Goal: Transaction & Acquisition: Purchase product/service

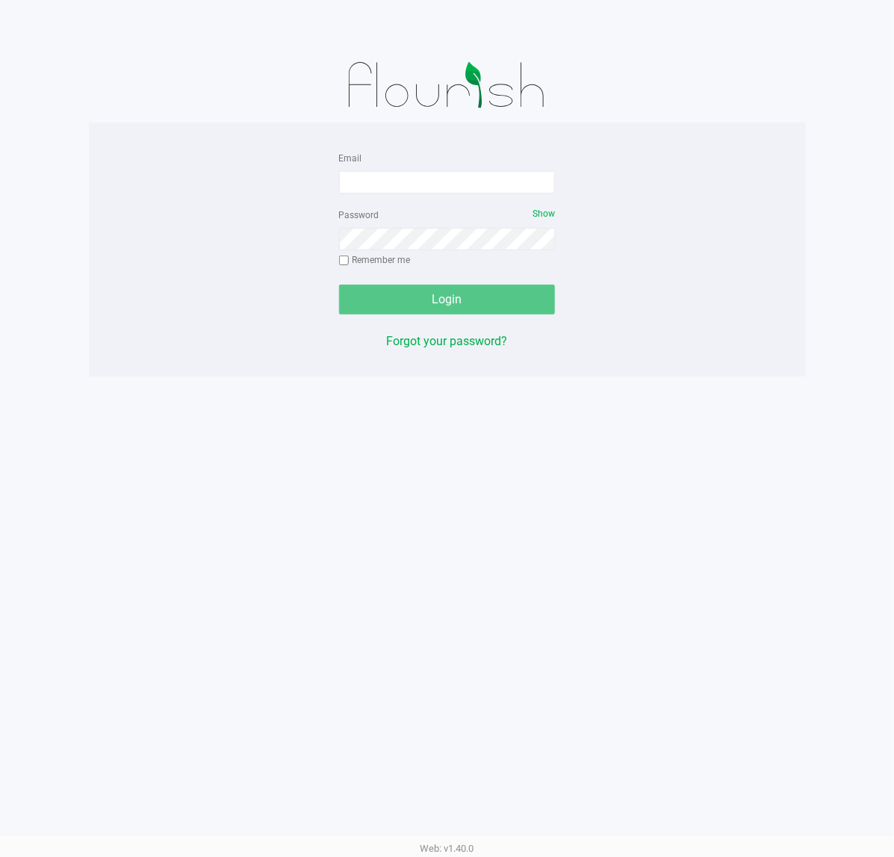
click at [385, 194] on form "Email Password Show Remember me Login" at bounding box center [447, 232] width 217 height 166
click at [385, 192] on input "Email" at bounding box center [447, 182] width 217 height 22
type input "[EMAIL_ADDRESS][DOMAIN_NAME]"
click at [538, 308] on button "Login" at bounding box center [447, 300] width 217 height 30
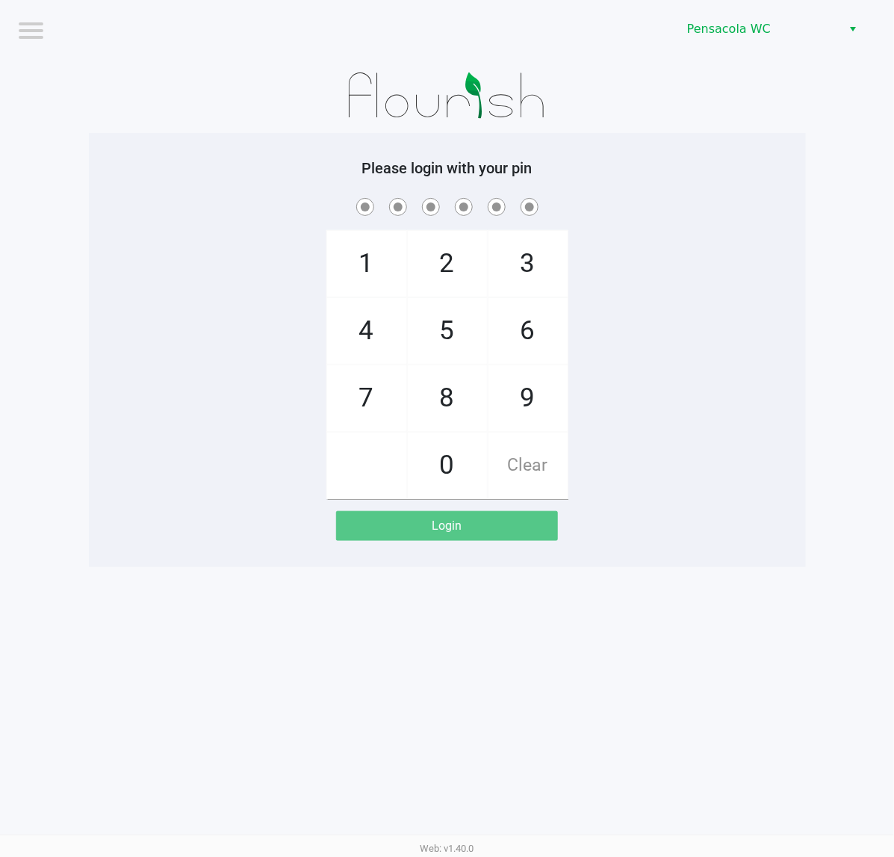
drag, startPoint x: 658, startPoint y: 375, endPoint x: 666, endPoint y: 365, distance: 13.3
click at [661, 375] on div "1 4 7 2 5 8 0 3 6 9 Clear" at bounding box center [447, 347] width 717 height 304
checkbox input "true"
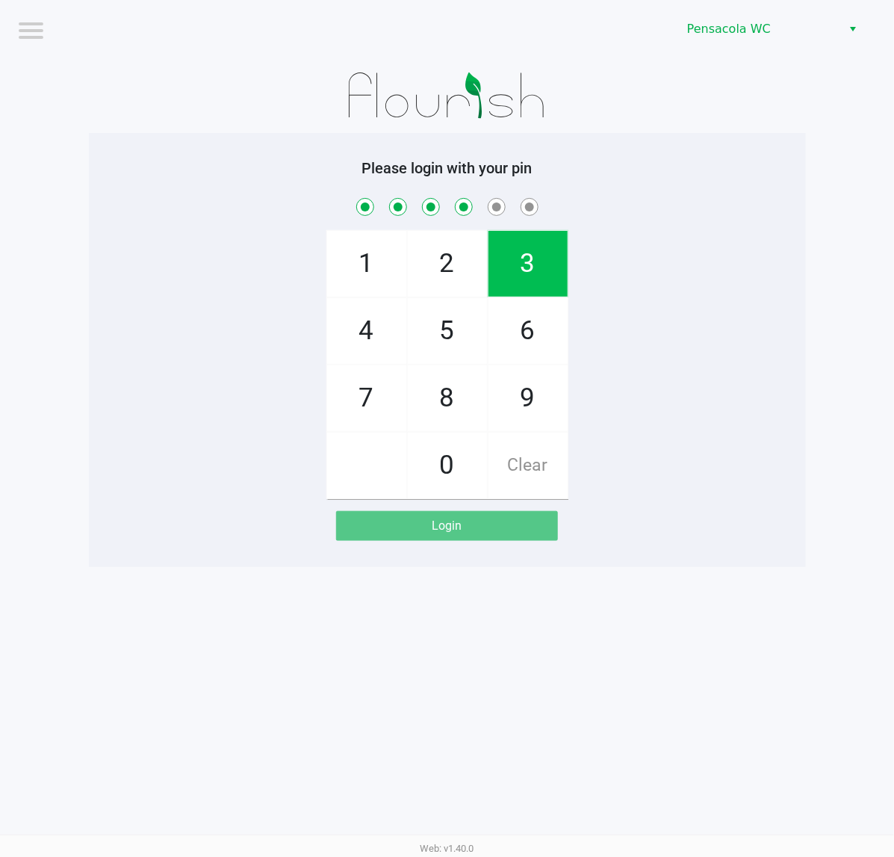
checkbox input "true"
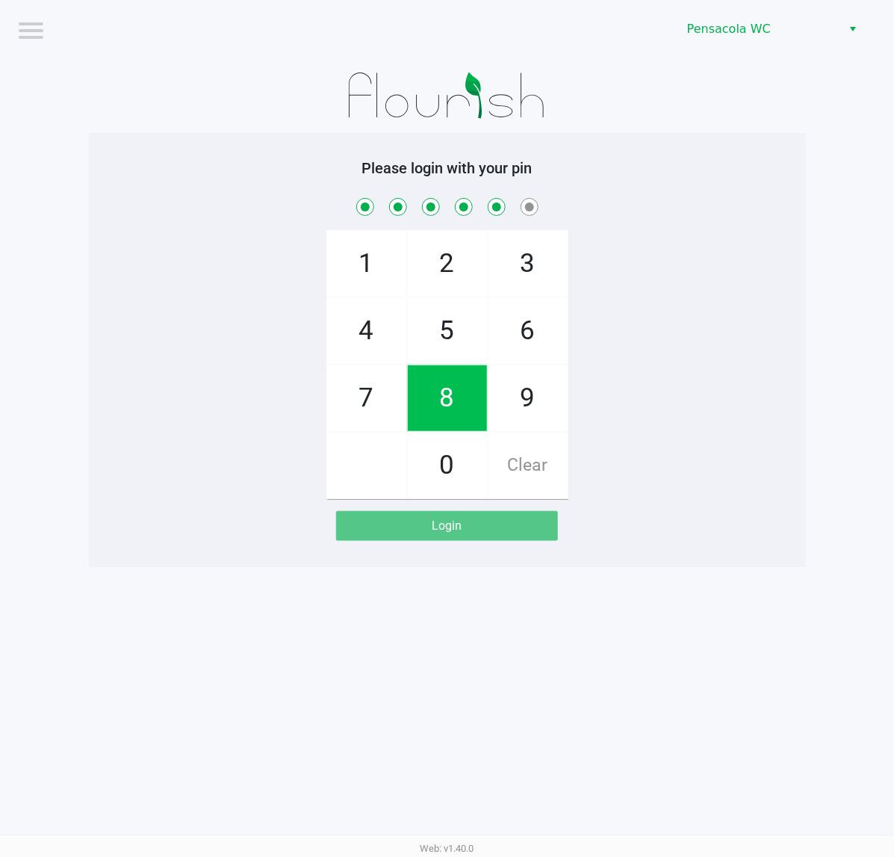
checkbox input "true"
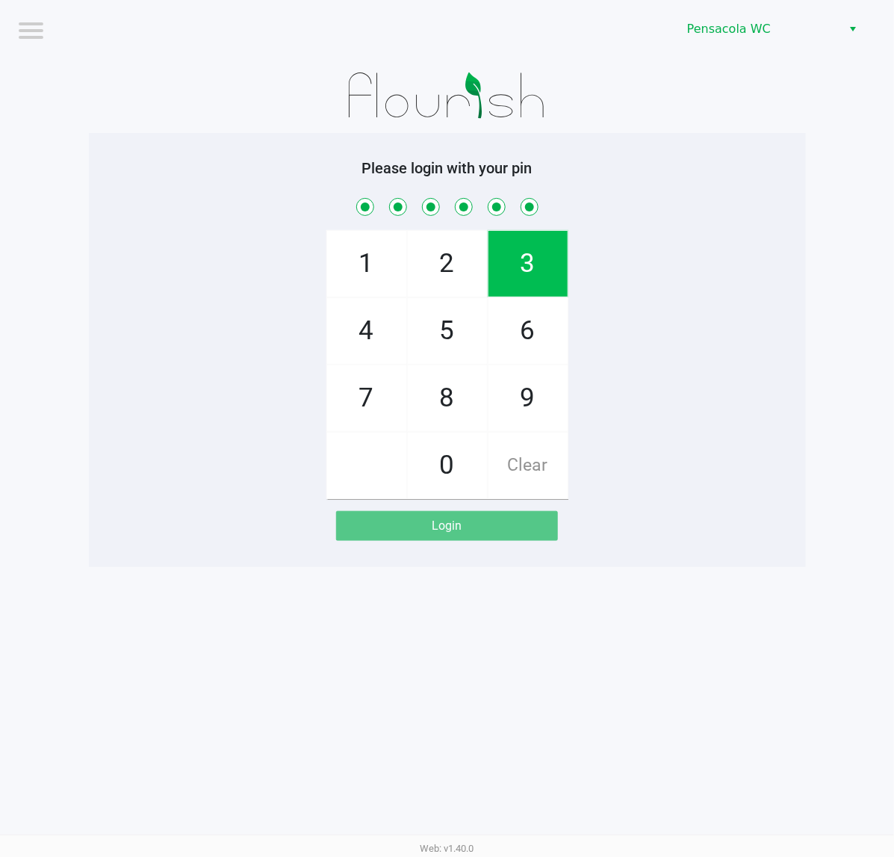
checkbox input "true"
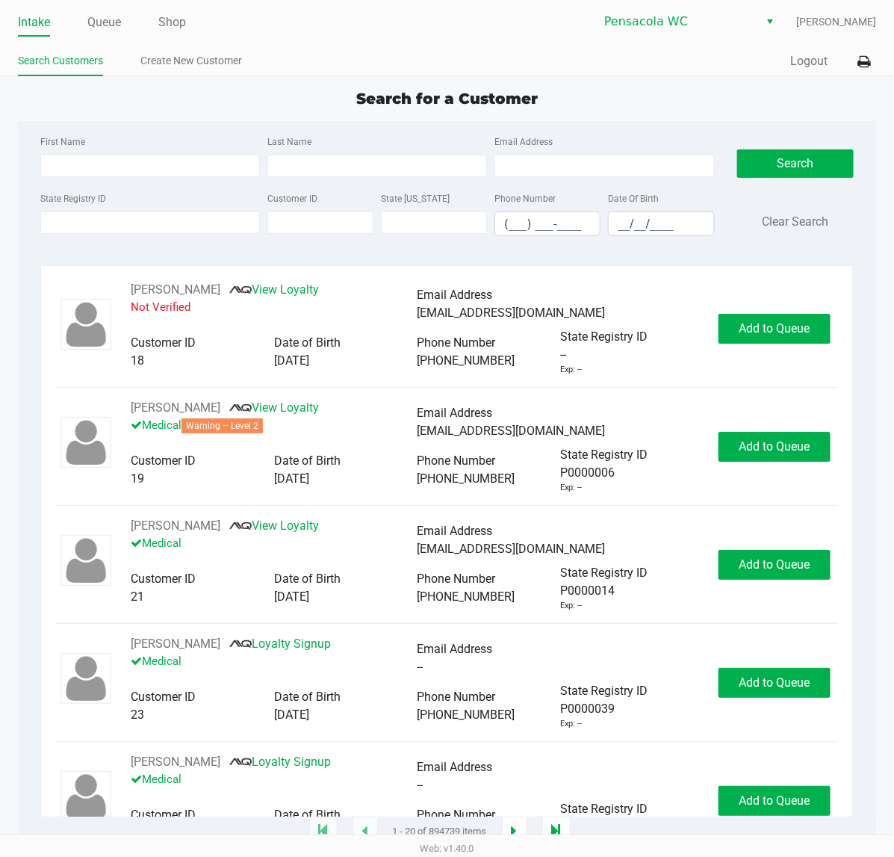
click at [850, 61] on div "Quick Sale Logout" at bounding box center [661, 62] width 429 height 28
click at [860, 61] on icon at bounding box center [863, 62] width 13 height 10
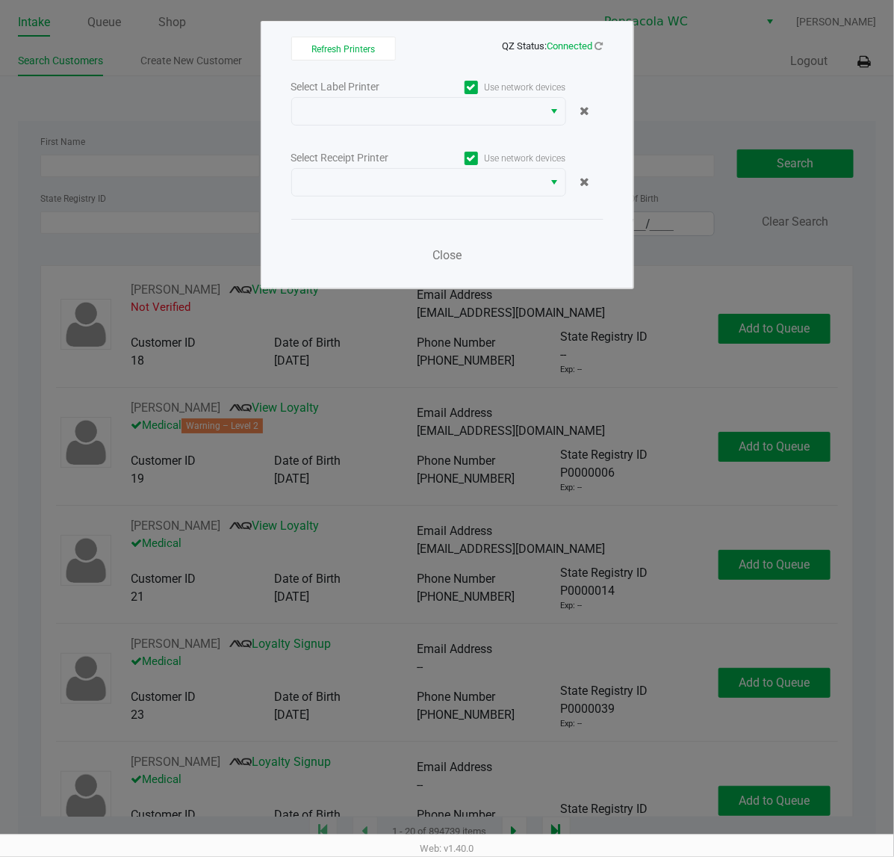
click at [506, 125] on div "Select Label Printer Use network devices Select Receipt Printer Use network dev…" at bounding box center [447, 175] width 312 height 196
click at [504, 120] on span at bounding box center [418, 111] width 234 height 18
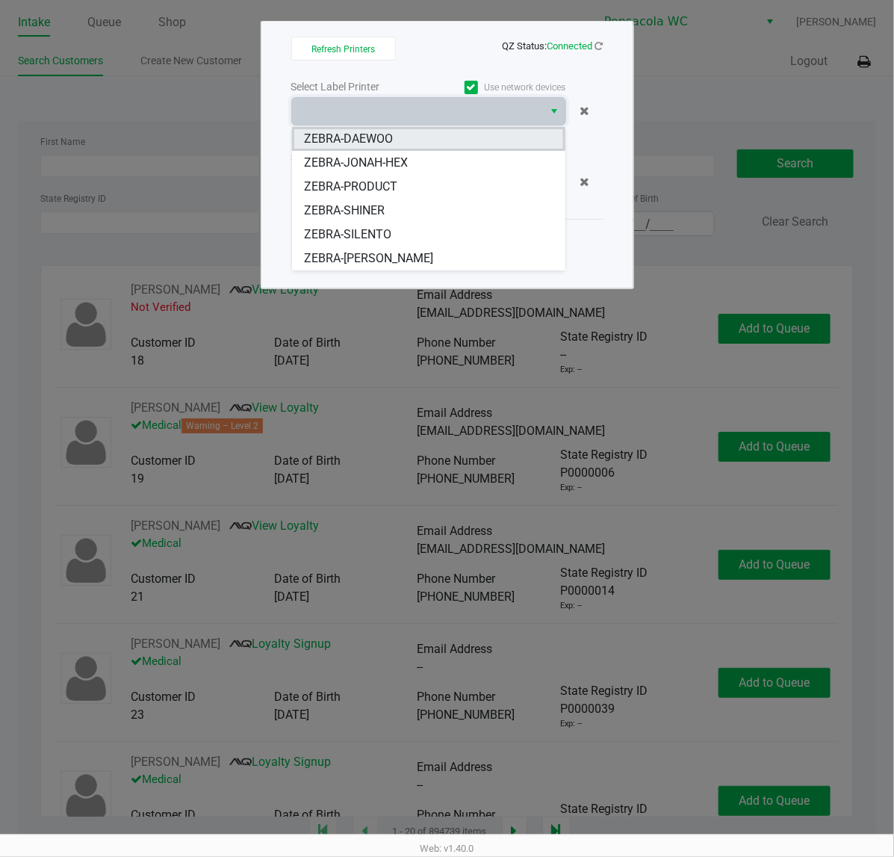
click at [430, 143] on li "ZEBRA-DAEWOO" at bounding box center [428, 139] width 273 height 24
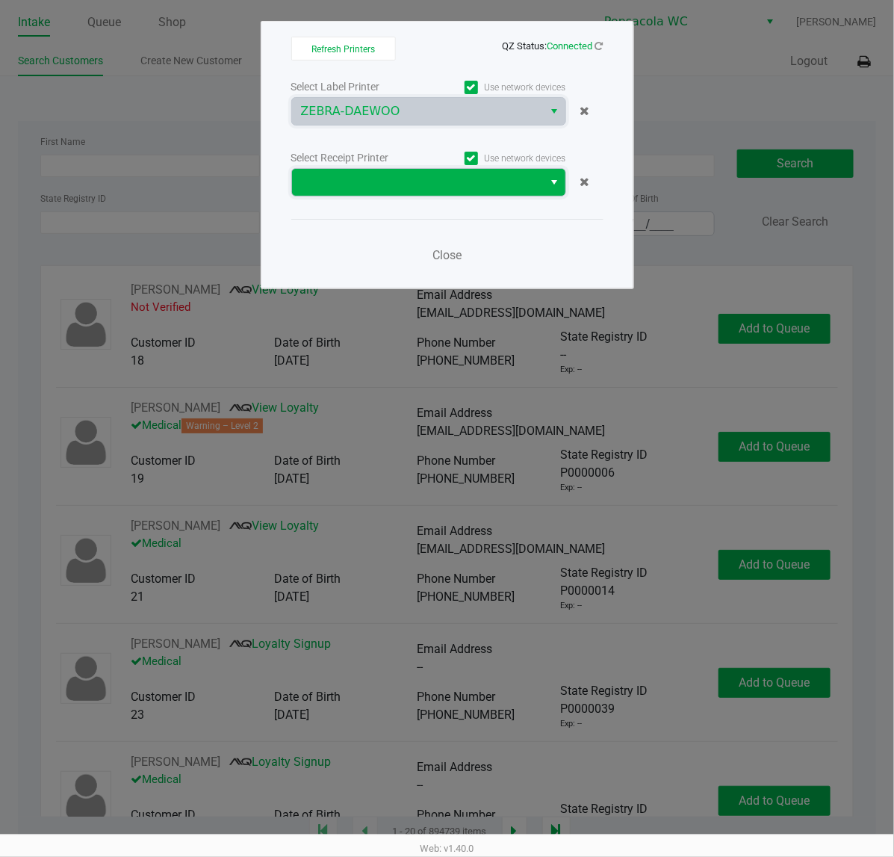
click at [445, 187] on span at bounding box center [418, 182] width 234 height 18
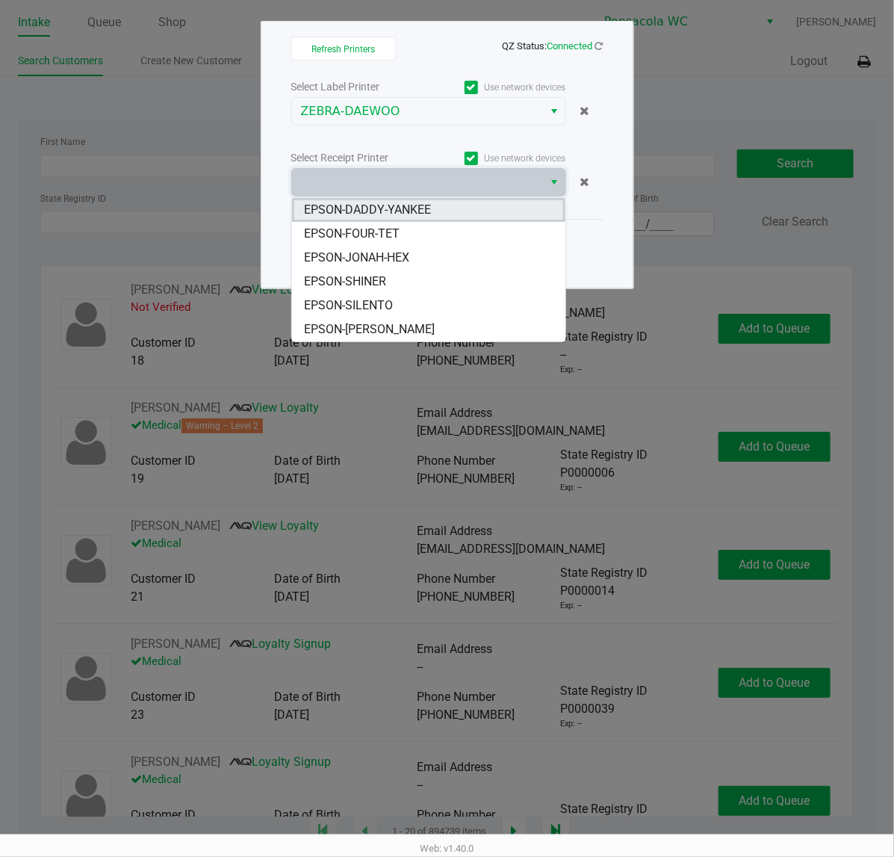
click at [424, 201] on span "EPSON-DADDY-YANKEE" at bounding box center [367, 210] width 127 height 18
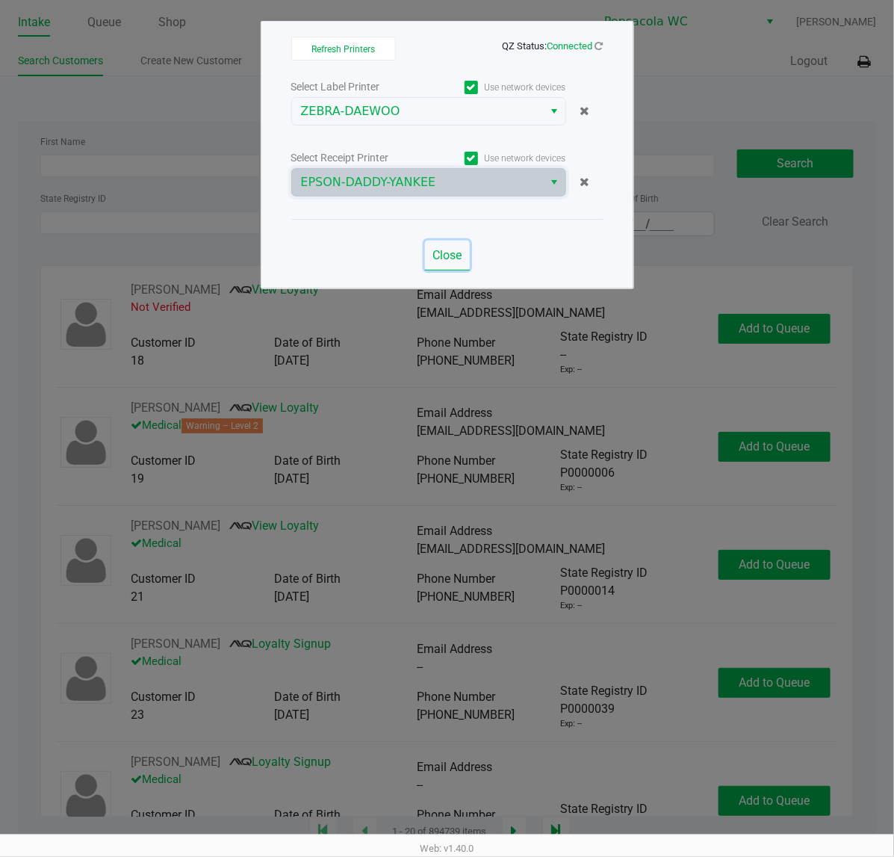
drag, startPoint x: 453, startPoint y: 255, endPoint x: 403, endPoint y: 189, distance: 82.6
click at [450, 255] on span "Close" at bounding box center [446, 255] width 29 height 14
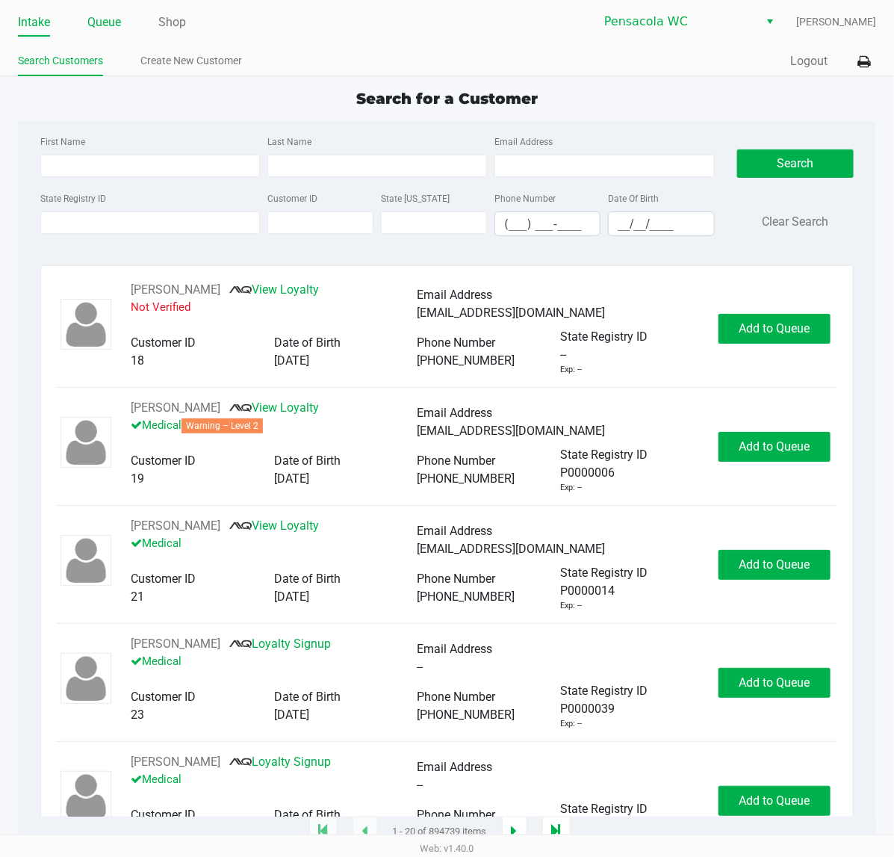
click at [99, 20] on link "Queue" at bounding box center [104, 22] width 34 height 21
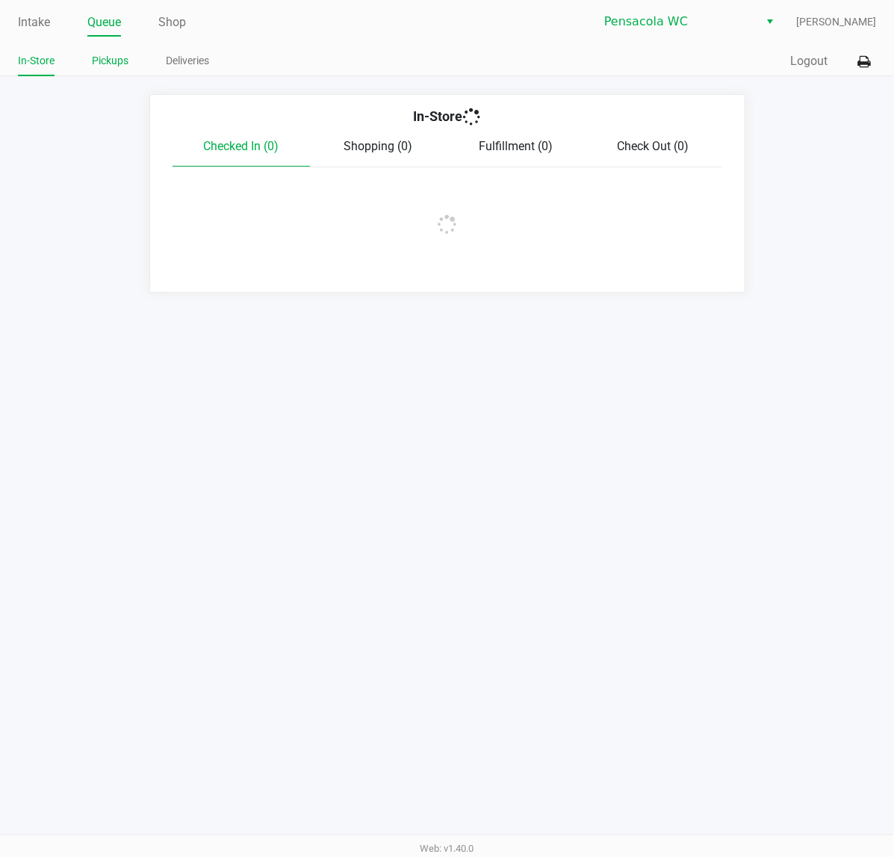
click at [111, 66] on link "Pickups" at bounding box center [110, 61] width 37 height 19
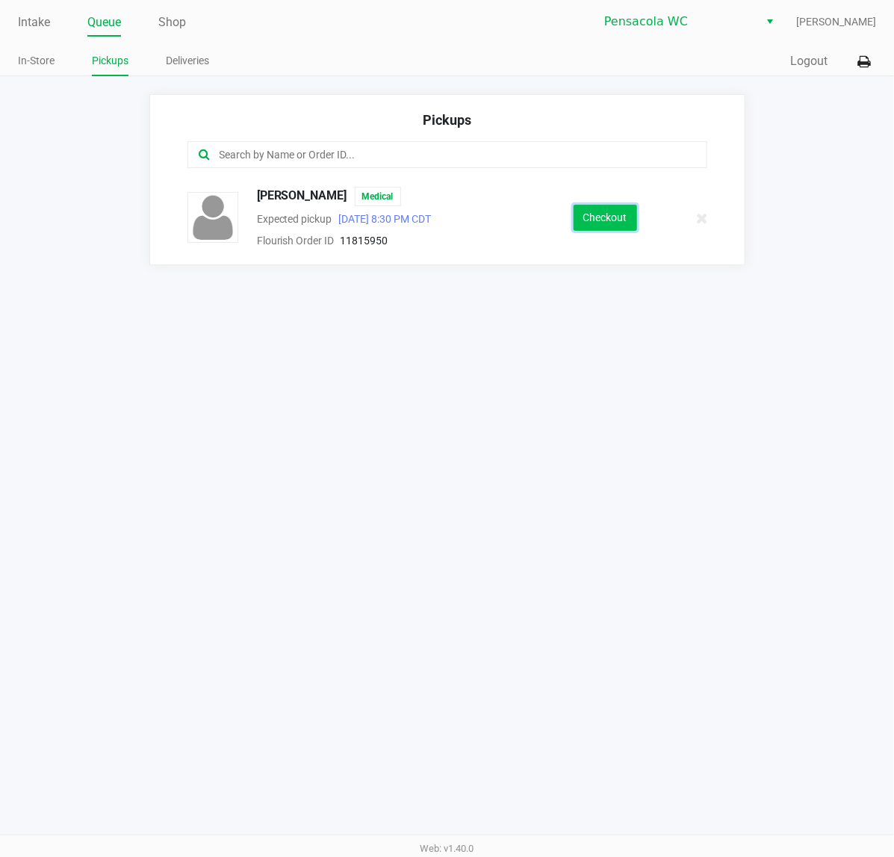
click at [592, 223] on button "Checkout" at bounding box center [605, 218] width 63 height 26
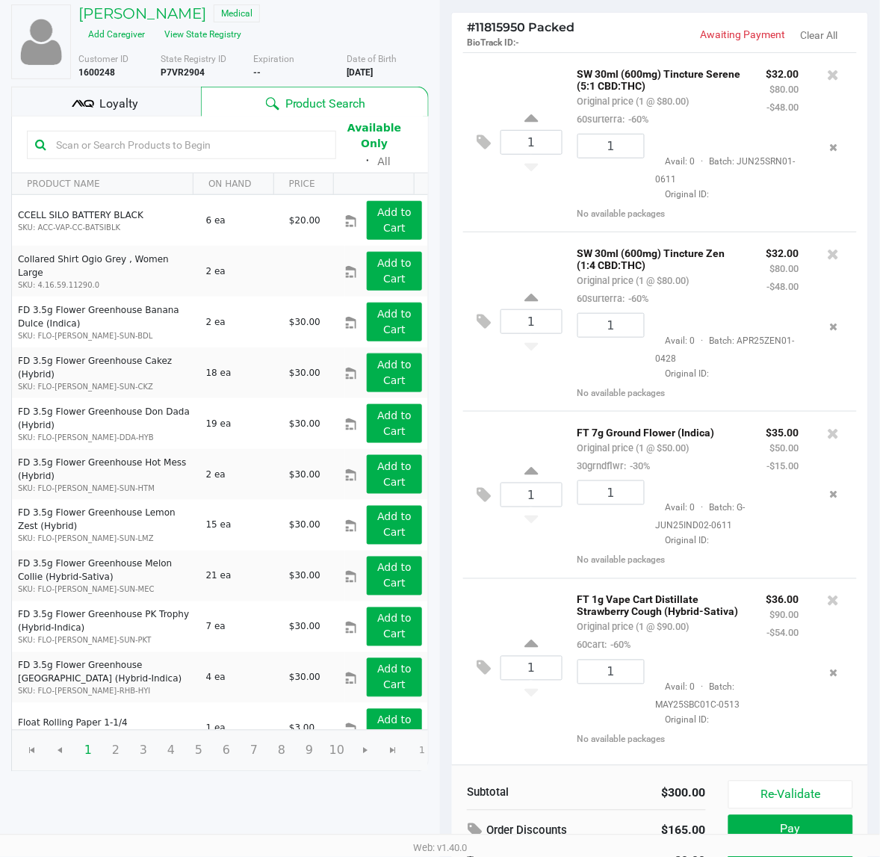
scroll to position [172, 0]
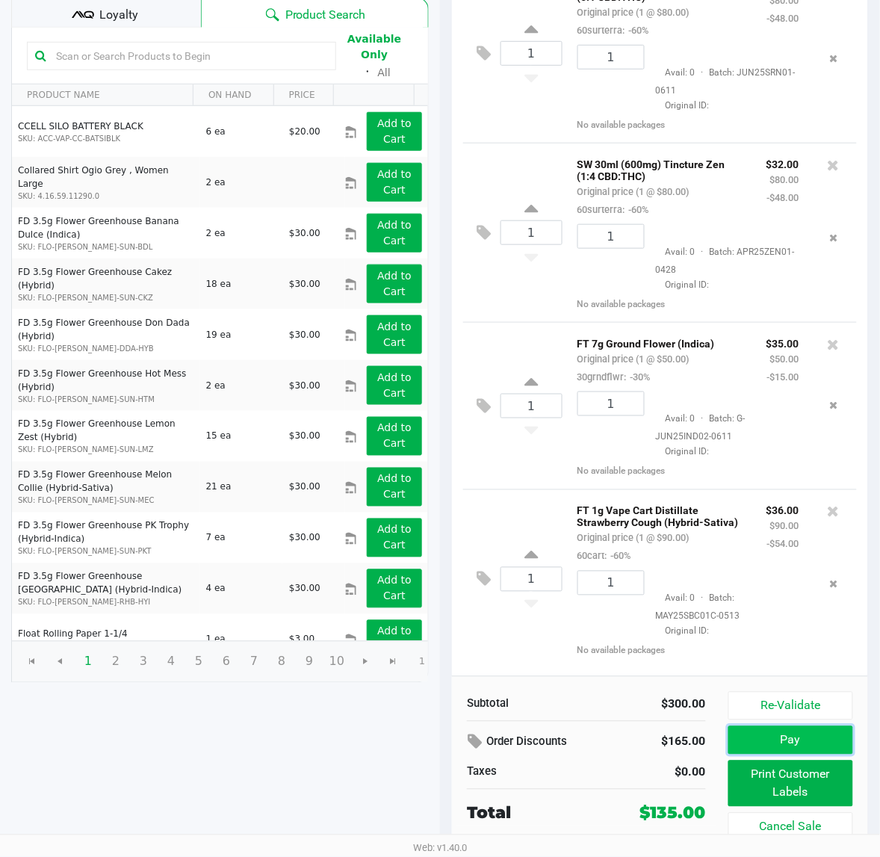
click at [779, 736] on button "Pay" at bounding box center [790, 740] width 125 height 28
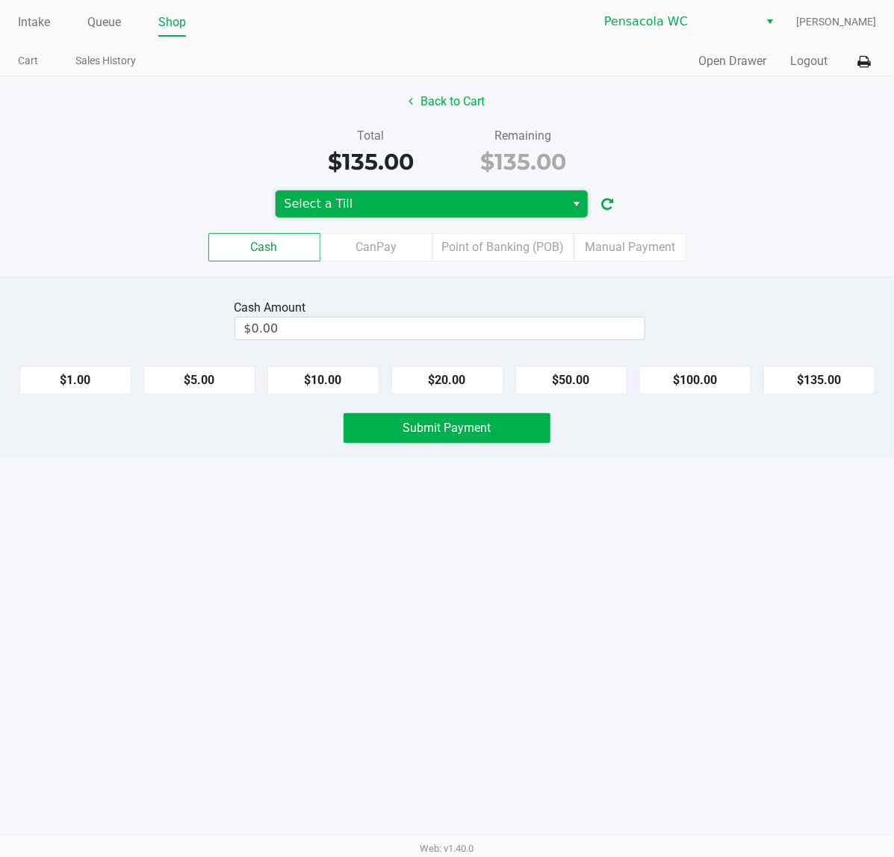
click at [344, 213] on span "Select a Till" at bounding box center [421, 204] width 273 height 18
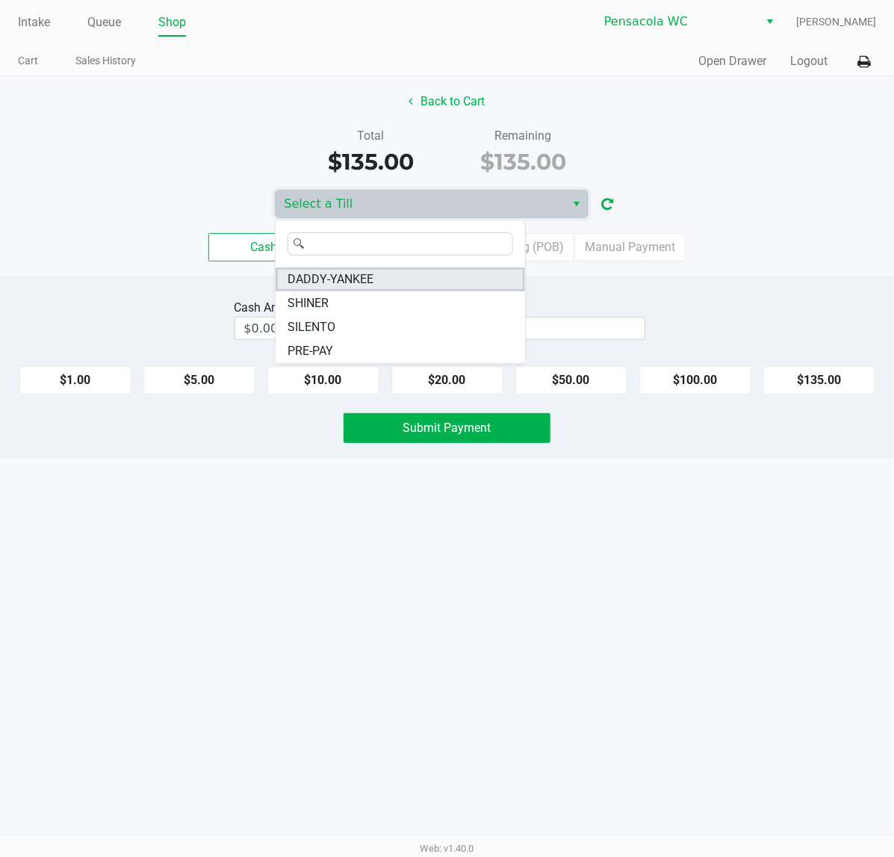
click at [342, 282] on span "DADDY-YANKEE" at bounding box center [331, 279] width 86 height 18
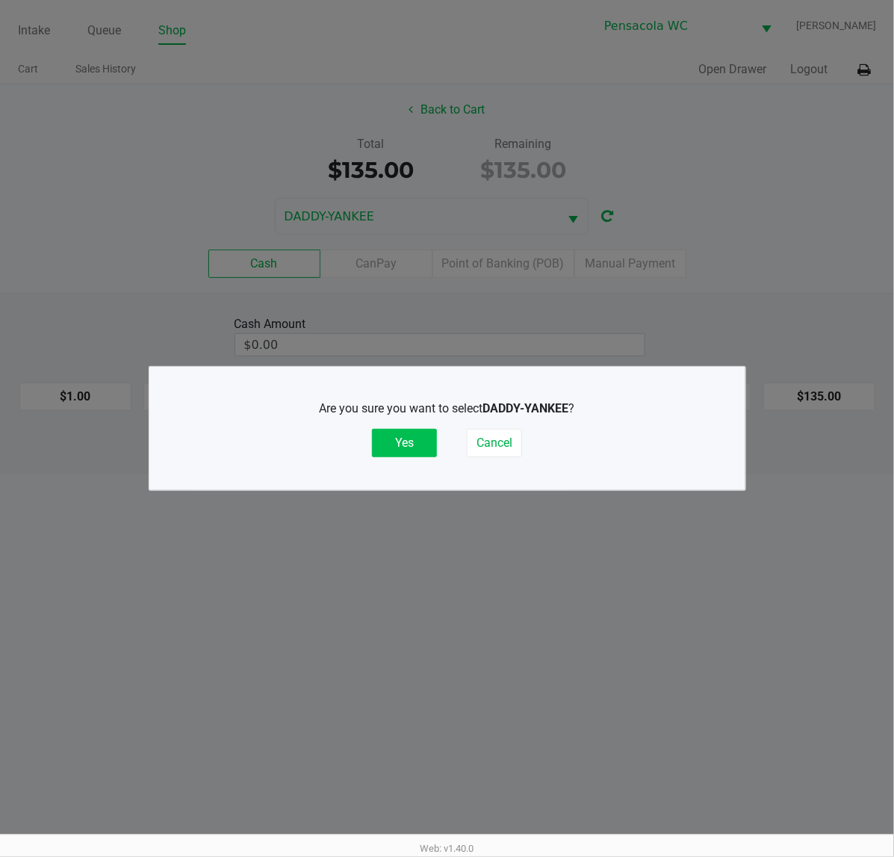
click at [423, 442] on button "Yes" at bounding box center [404, 443] width 65 height 28
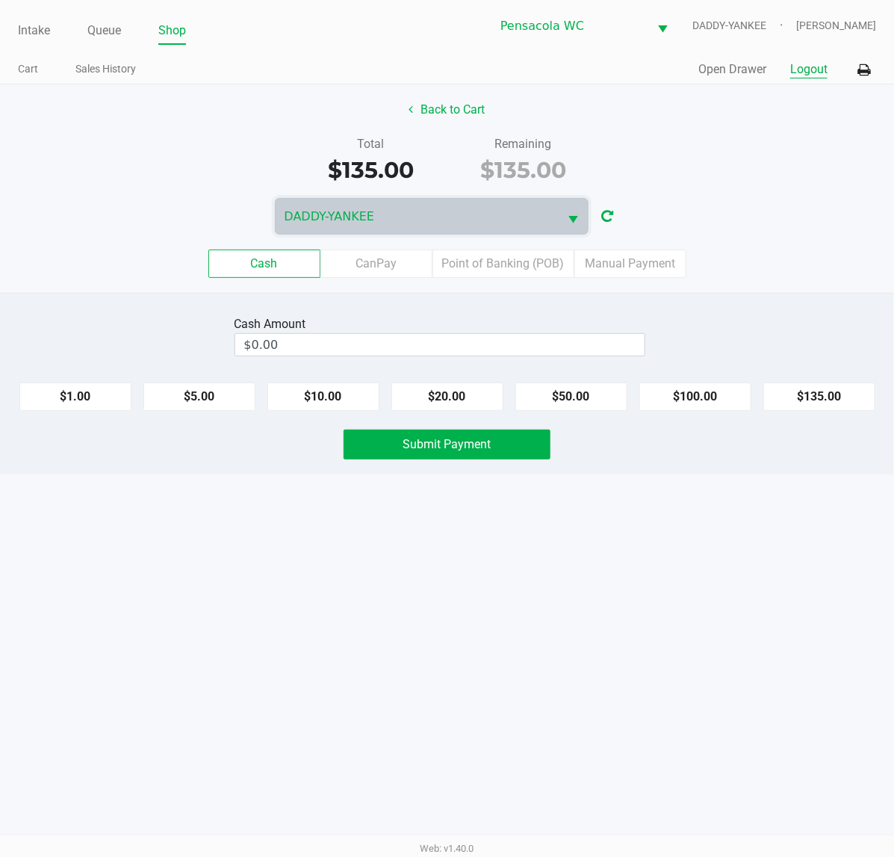
click at [801, 71] on button "Logout" at bounding box center [808, 70] width 37 height 18
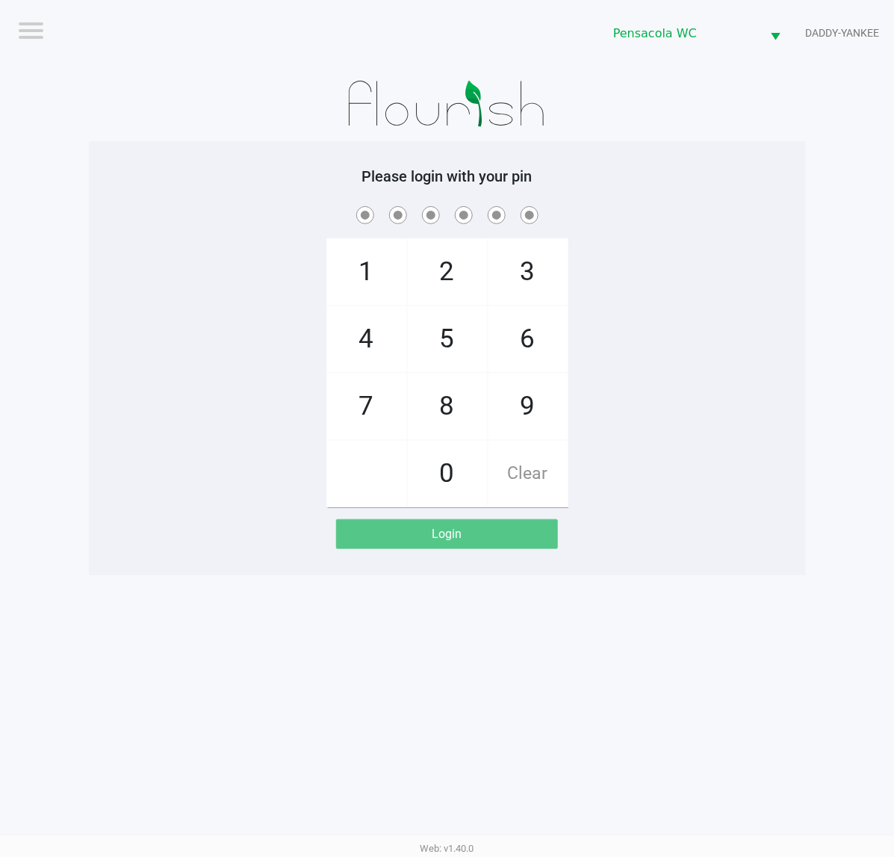
click at [370, 276] on span "1" at bounding box center [366, 272] width 79 height 66
checkbox input "true"
click at [370, 276] on span "1" at bounding box center [366, 272] width 79 height 66
checkbox input "true"
drag, startPoint x: 434, startPoint y: 483, endPoint x: 341, endPoint y: 355, distance: 157.8
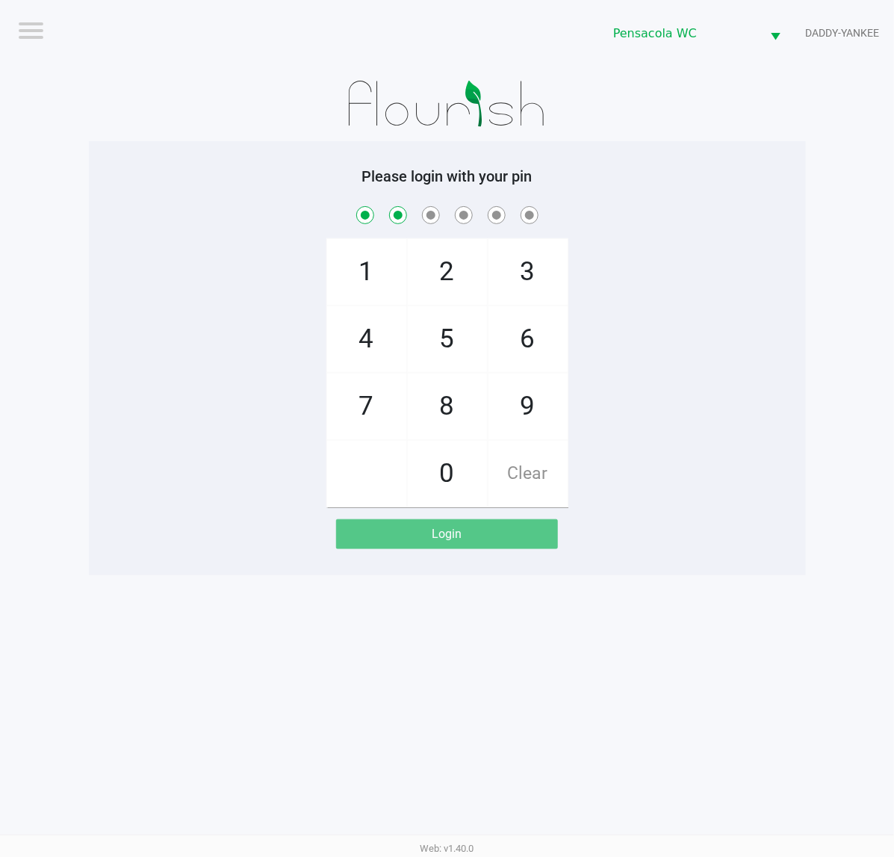
click at [433, 483] on span "0" at bounding box center [447, 474] width 79 height 66
checkbox input "true"
click at [348, 333] on span "4" at bounding box center [366, 339] width 79 height 66
checkbox input "true"
click at [445, 475] on span "0" at bounding box center [447, 474] width 79 height 66
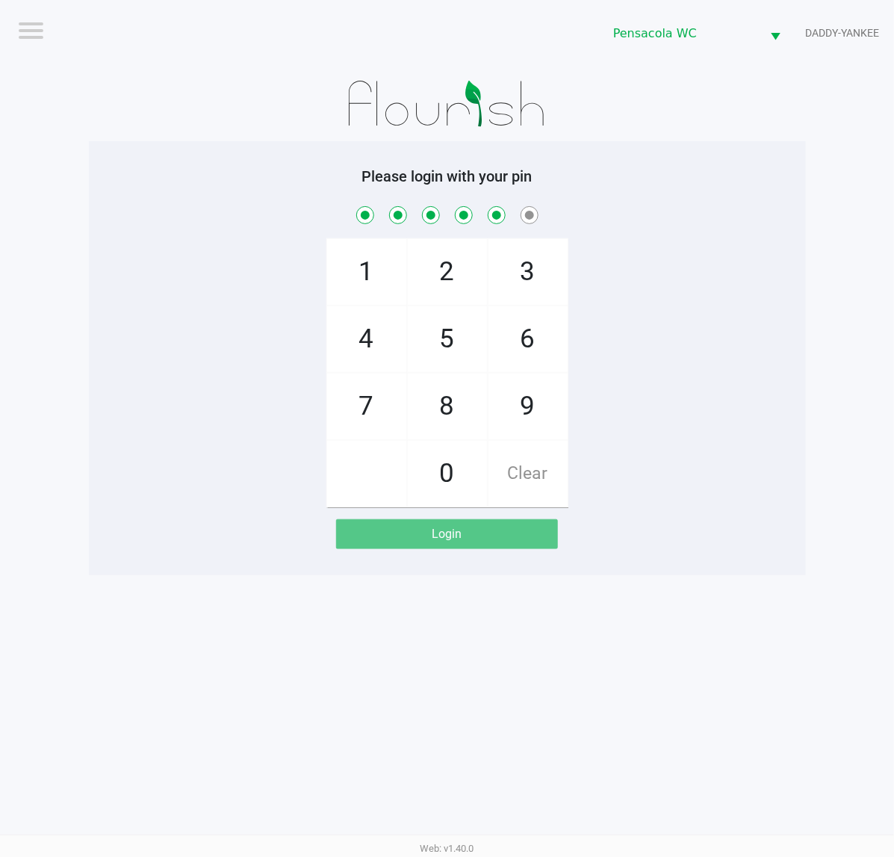
checkbox input "true"
click at [367, 396] on span "7" at bounding box center [366, 406] width 79 height 66
checkbox input "true"
